Goal: Task Accomplishment & Management: Use online tool/utility

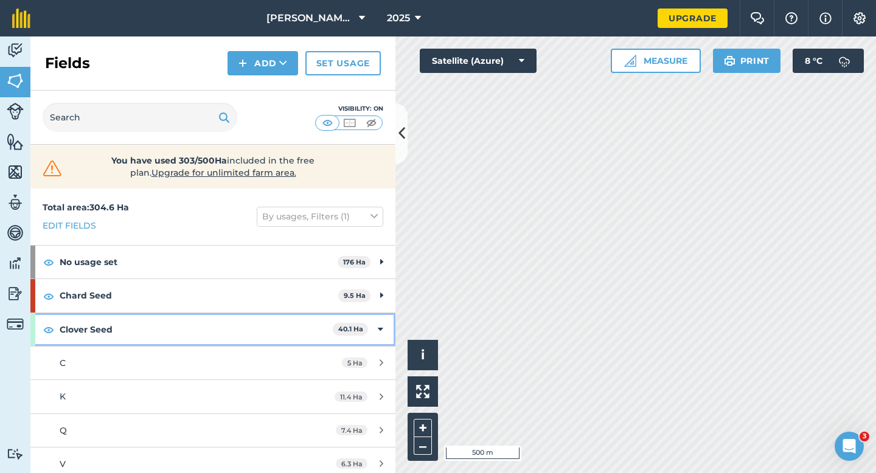
click at [378, 321] on div "Clover Seed 40.1 Ha" at bounding box center [212, 329] width 365 height 33
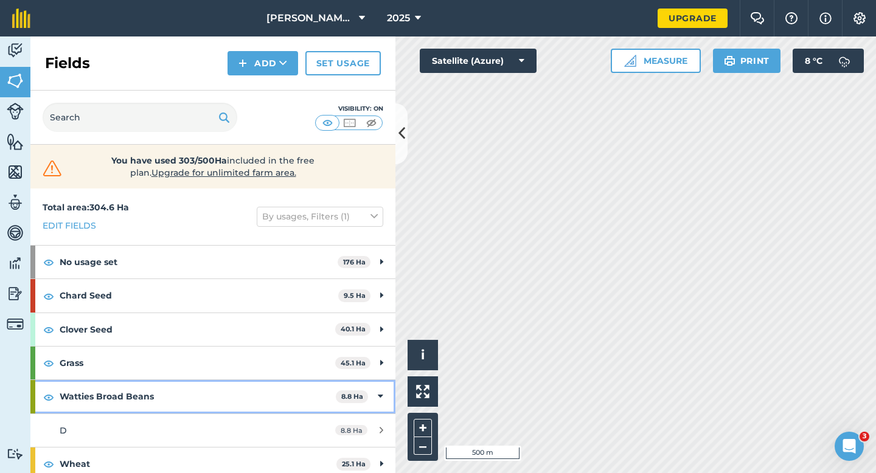
click at [389, 392] on div "Watties Broad Beans 8.8 Ha" at bounding box center [212, 396] width 365 height 33
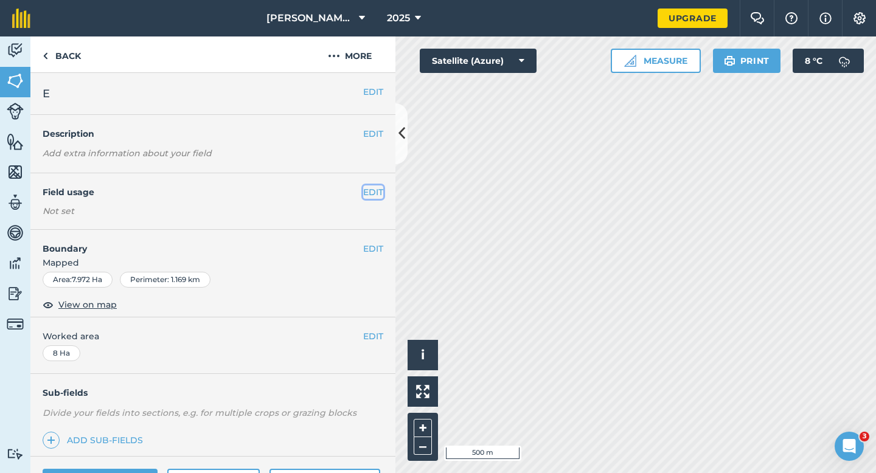
click at [372, 194] on button "EDIT" at bounding box center [373, 191] width 20 height 13
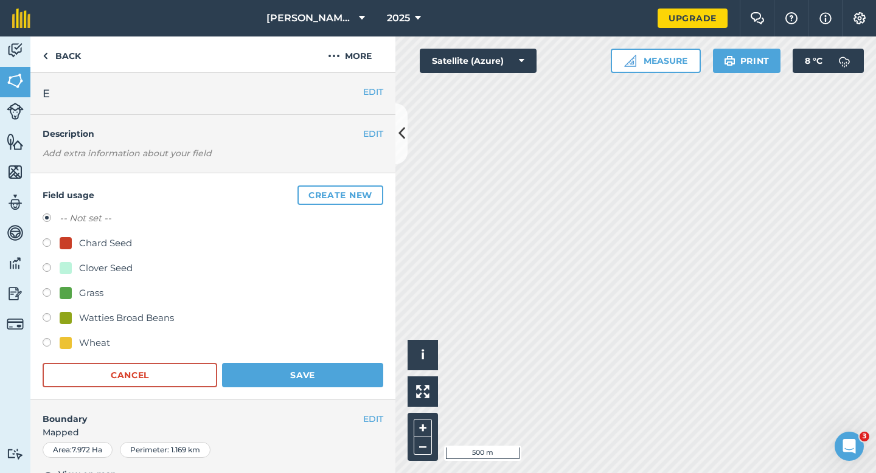
click at [372, 194] on button "Create new" at bounding box center [340, 194] width 86 height 19
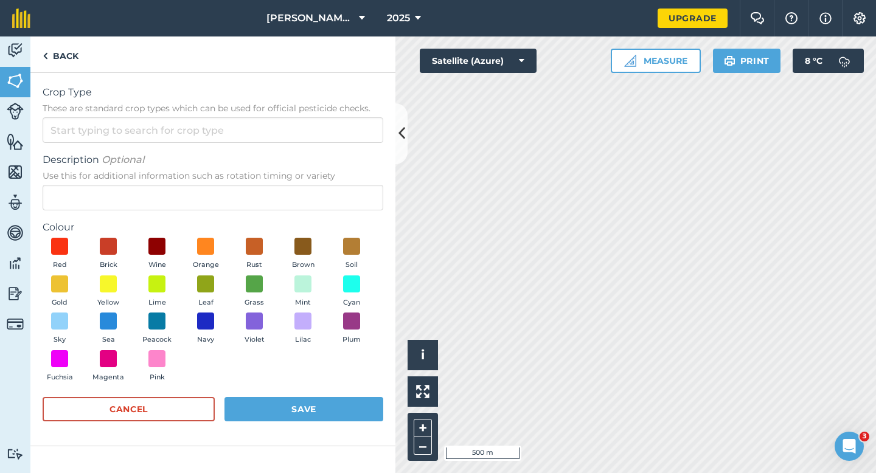
click at [340, 144] on form "Crop Type These are standard crop types which can be used for official pesticid…" at bounding box center [213, 259] width 341 height 348
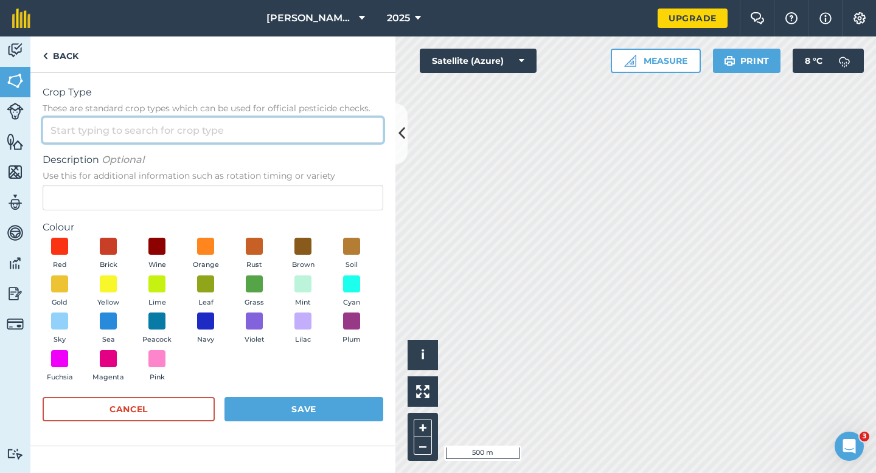
click at [340, 134] on input "Crop Type These are standard crop types which can be used for official pesticid…" at bounding box center [213, 130] width 341 height 26
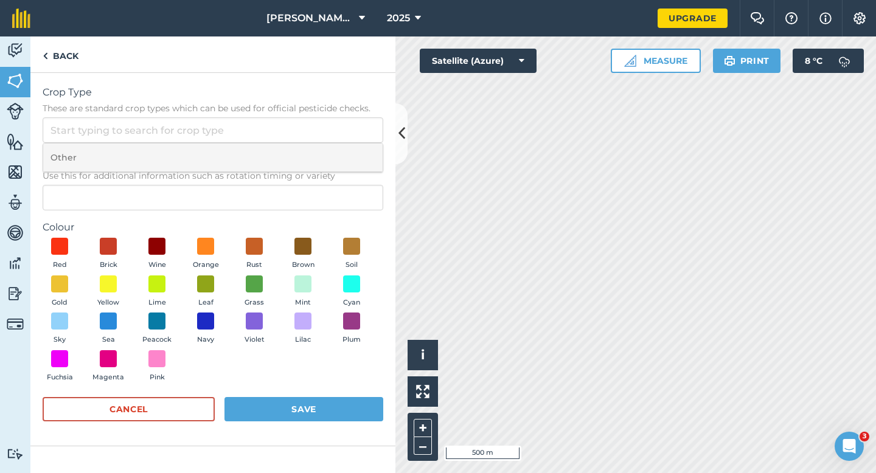
click at [341, 157] on li "Other" at bounding box center [212, 158] width 339 height 29
type input "Other"
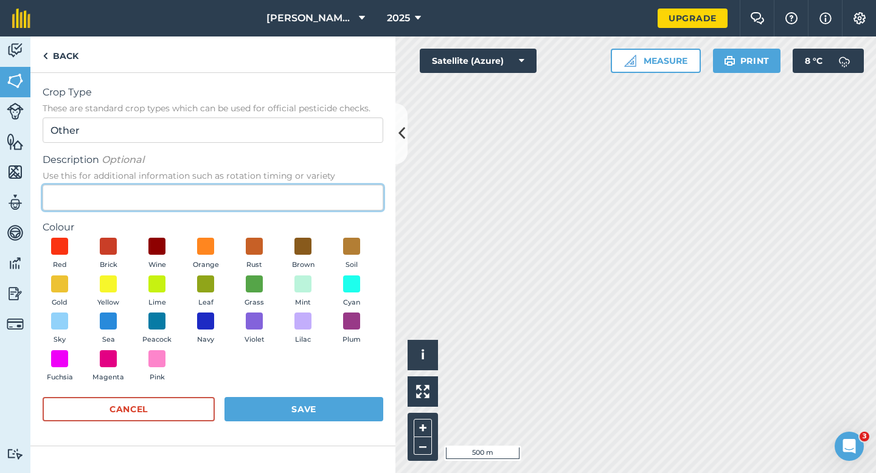
click at [339, 206] on input "Description Optional Use this for additional information such as rotation timin…" at bounding box center [213, 198] width 341 height 26
type input "Oilseed Rape"
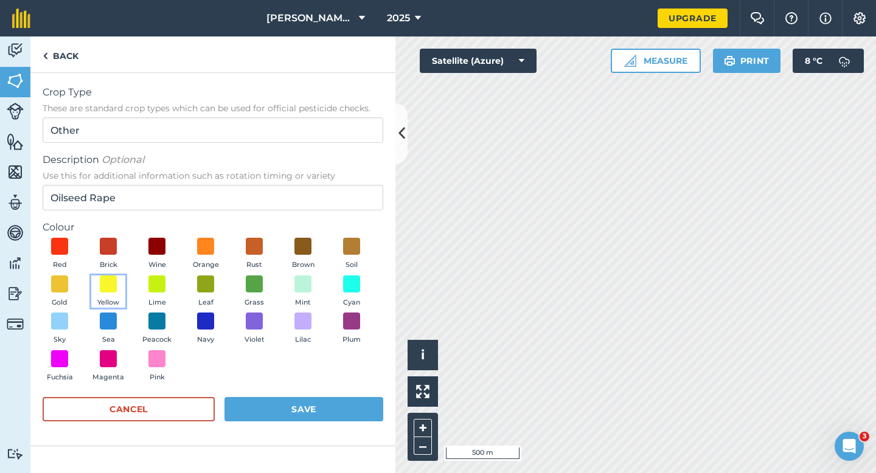
click at [95, 293] on button "Yellow" at bounding box center [108, 292] width 34 height 33
click at [333, 405] on button "Save" at bounding box center [303, 409] width 159 height 24
